Goal: Task Accomplishment & Management: Manage account settings

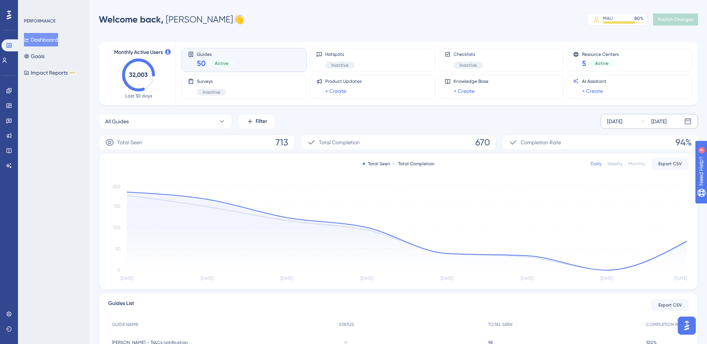
click at [623, 124] on div "[DATE]" at bounding box center [614, 121] width 15 height 9
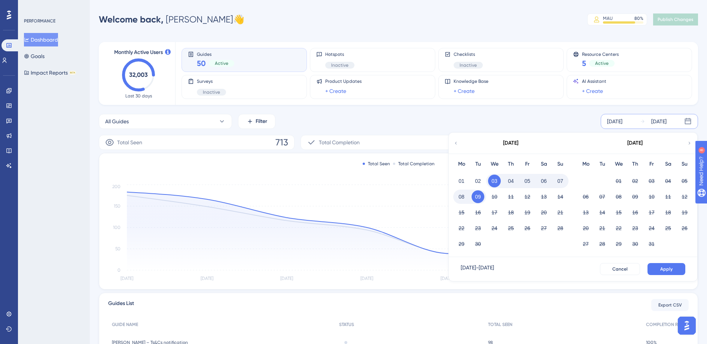
click at [455, 143] on icon at bounding box center [456, 142] width 2 height 3
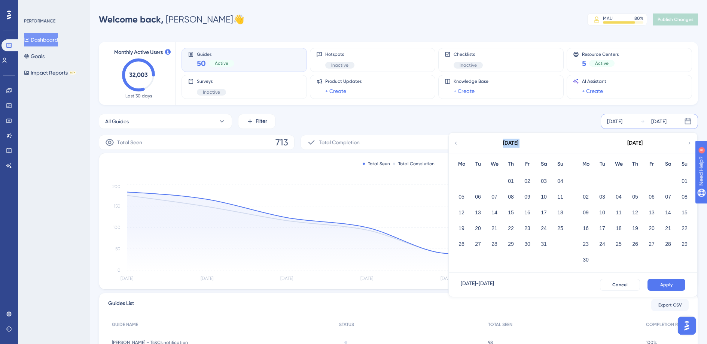
click at [456, 143] on icon at bounding box center [455, 143] width 5 height 7
click at [457, 142] on icon at bounding box center [455, 143] width 5 height 7
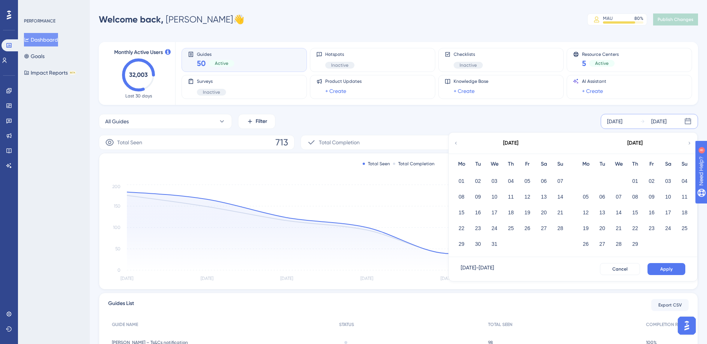
click at [457, 142] on icon at bounding box center [455, 143] width 5 height 7
click at [687, 142] on icon at bounding box center [689, 143] width 5 height 7
click at [688, 141] on icon at bounding box center [689, 143] width 5 height 7
click at [456, 141] on icon at bounding box center [455, 143] width 5 height 7
click at [459, 179] on button "01" at bounding box center [461, 180] width 13 height 13
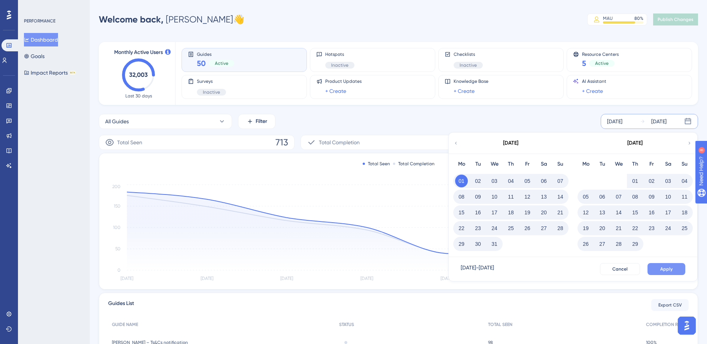
click at [668, 268] on span "Apply" at bounding box center [666, 269] width 12 height 6
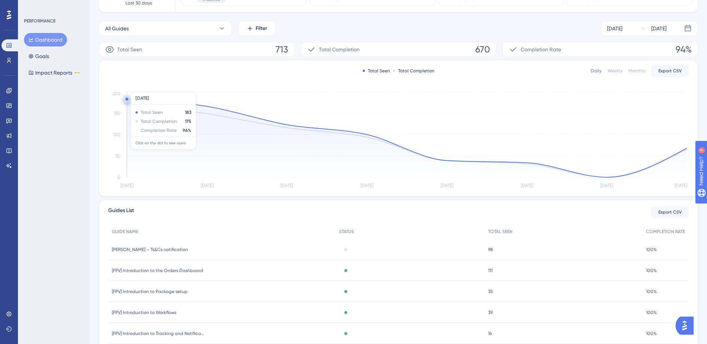
scroll to position [135, 0]
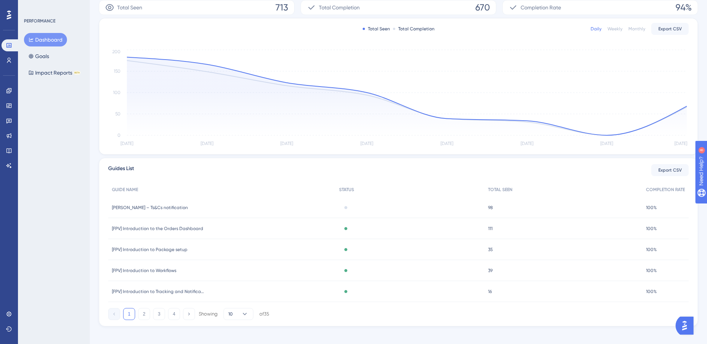
click at [139, 206] on span "[PERSON_NAME] – Ts&Cs notification" at bounding box center [150, 207] width 76 height 6
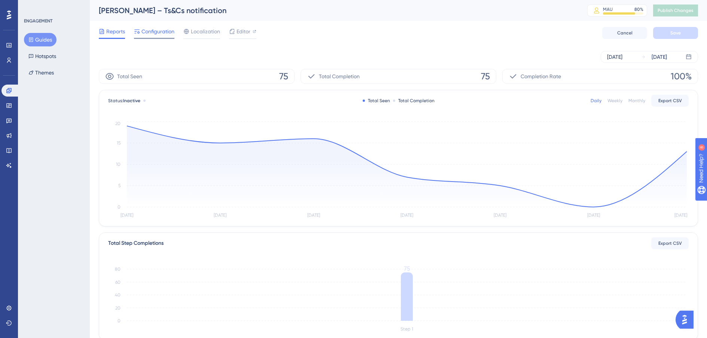
click at [147, 34] on span "Configuration" at bounding box center [157, 31] width 33 height 9
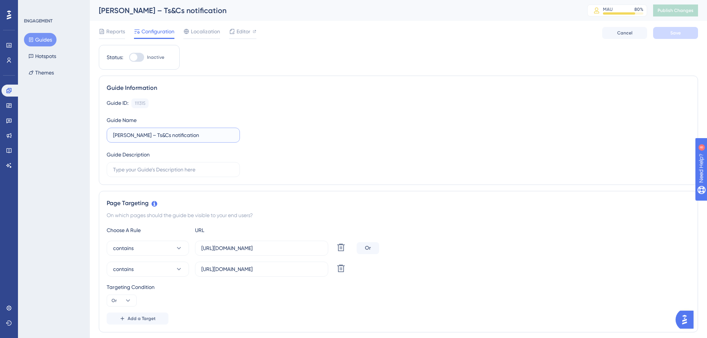
drag, startPoint x: 134, startPoint y: 135, endPoint x: 70, endPoint y: 130, distance: 63.5
type input "Ts&Cs notification"
click at [675, 34] on span "Save" at bounding box center [675, 33] width 10 height 6
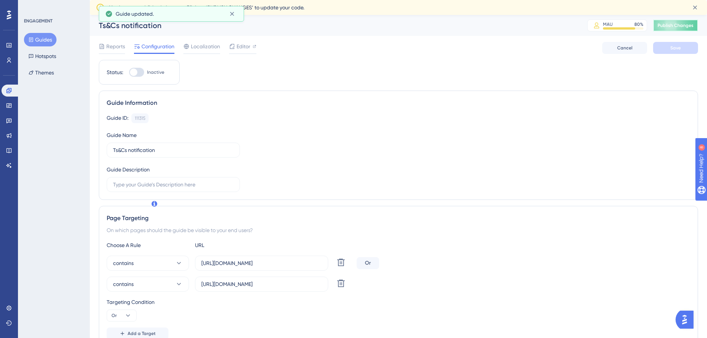
click at [677, 22] on button "Publish Changes" at bounding box center [675, 25] width 45 height 12
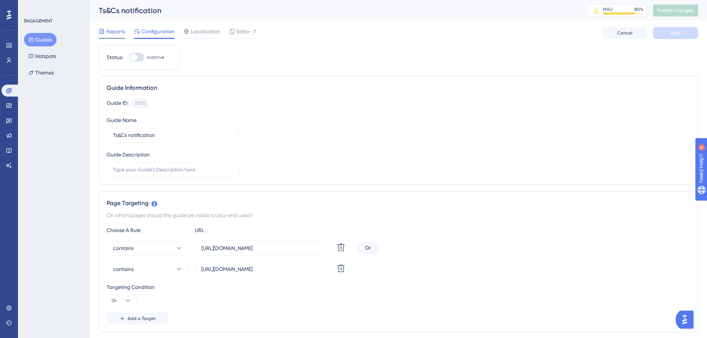
click at [100, 35] on div at bounding box center [102, 31] width 6 height 9
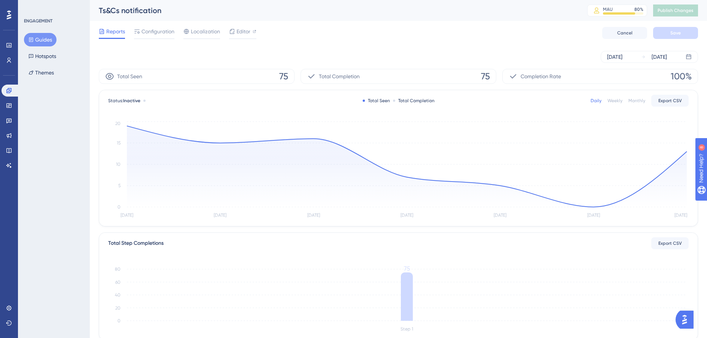
click at [7, 20] on div "Performance Users Engagement Widgets Feedback Product Updates Knowledge Base AI…" at bounding box center [8, 90] width 15 height 162
click at [10, 12] on icon at bounding box center [9, 14] width 4 height 9
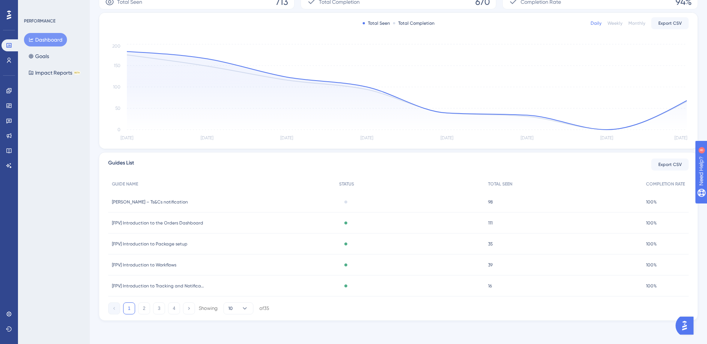
scroll to position [141, 0]
